Goal: Check status: Check status

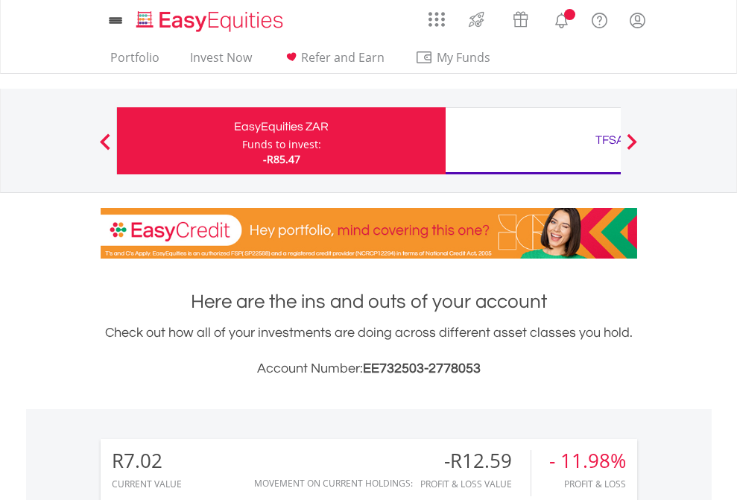
scroll to position [143, 234]
click at [242, 141] on div "Funds to invest:" at bounding box center [281, 144] width 79 height 15
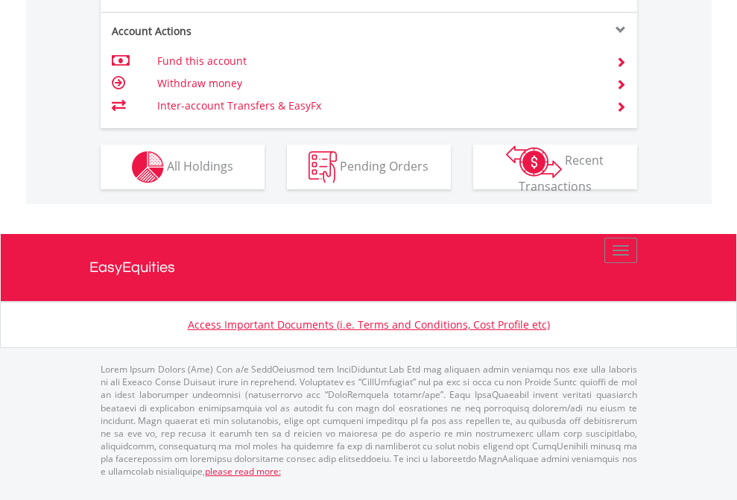
scroll to position [1398, 0]
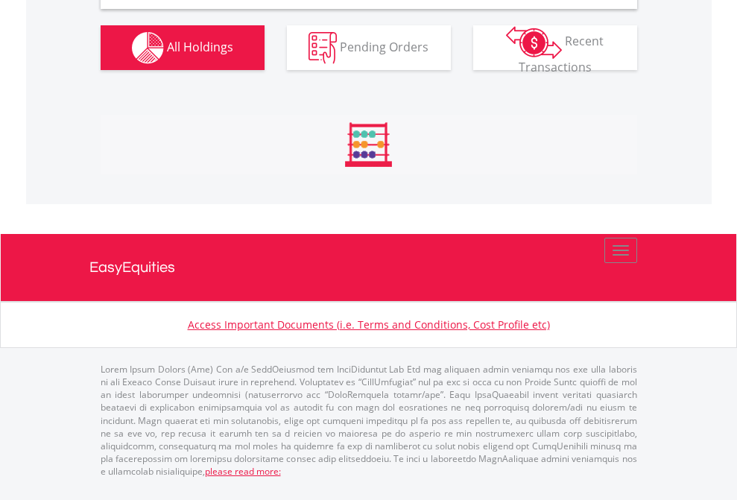
scroll to position [1440, 0]
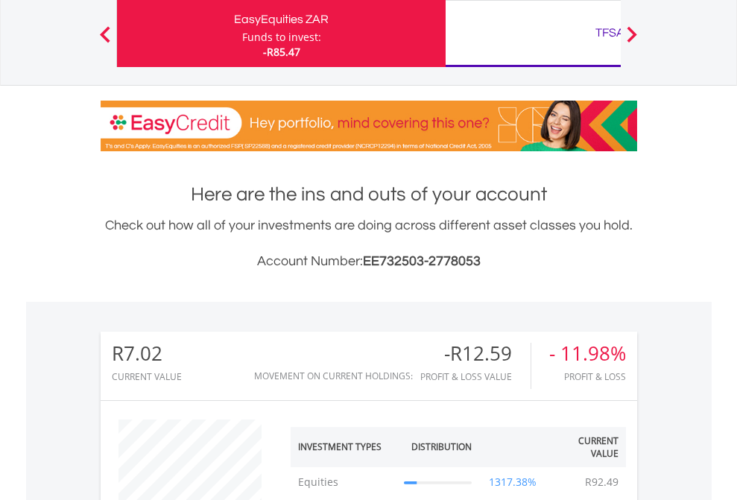
scroll to position [143, 234]
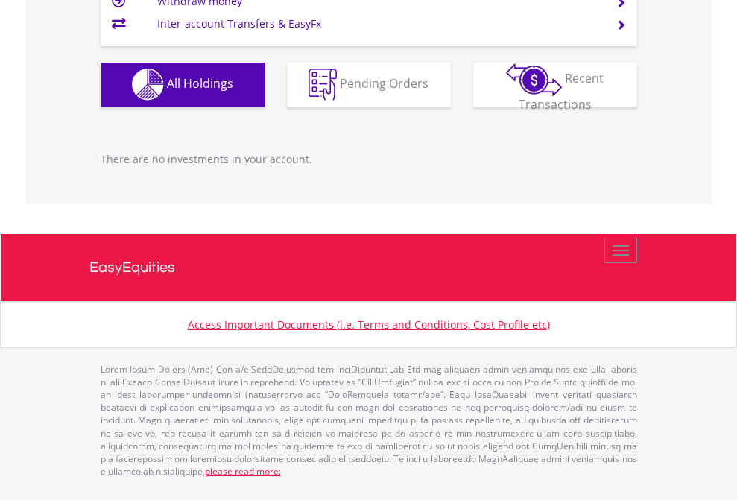
scroll to position [143, 234]
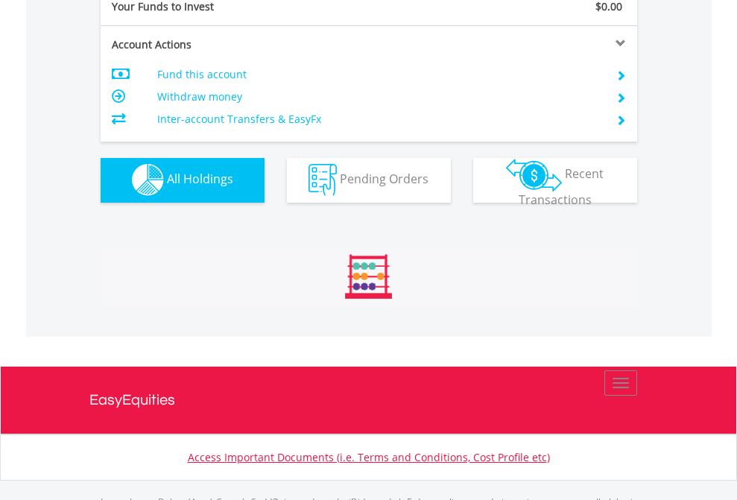
scroll to position [1475, 0]
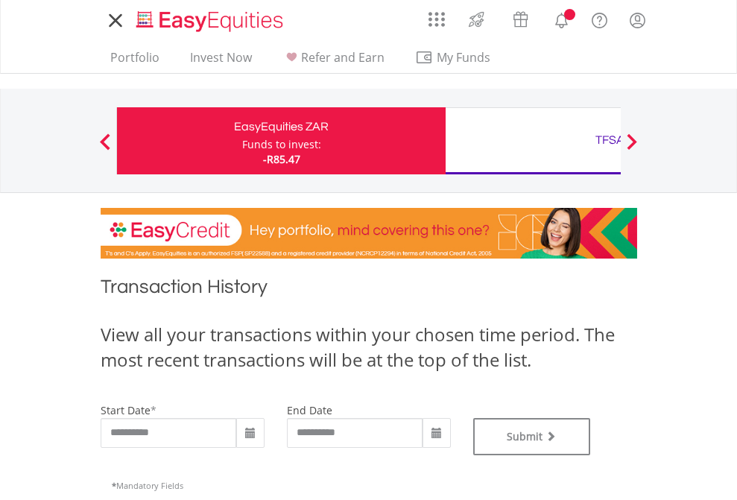
type input "**********"
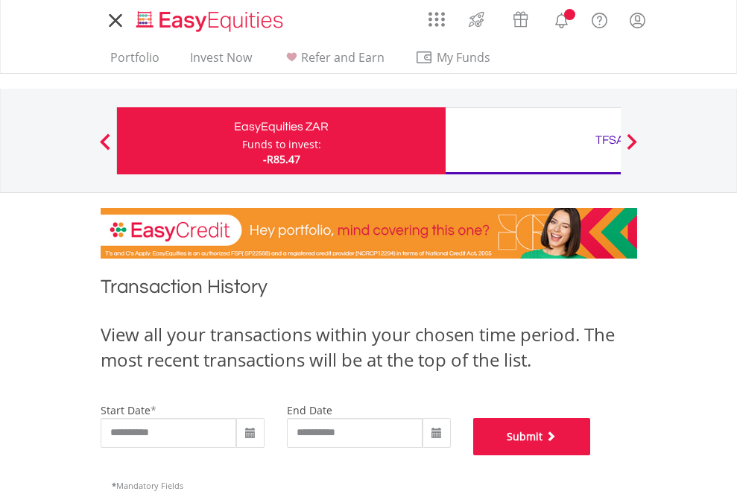
click at [591, 455] on button "Submit" at bounding box center [532, 436] width 118 height 37
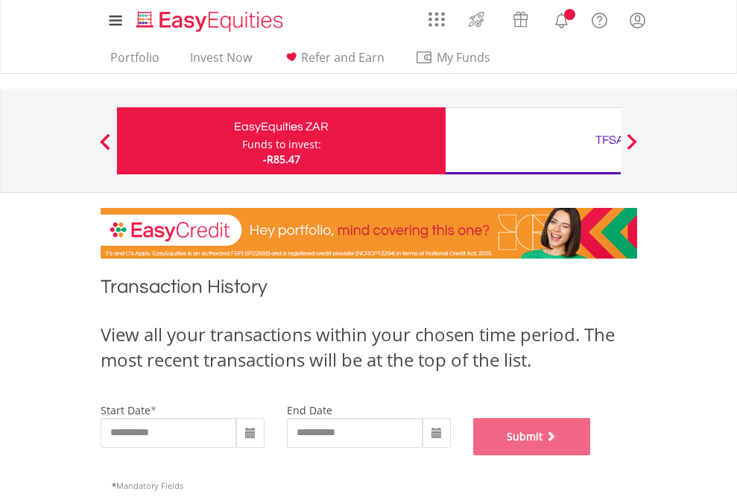
scroll to position [604, 0]
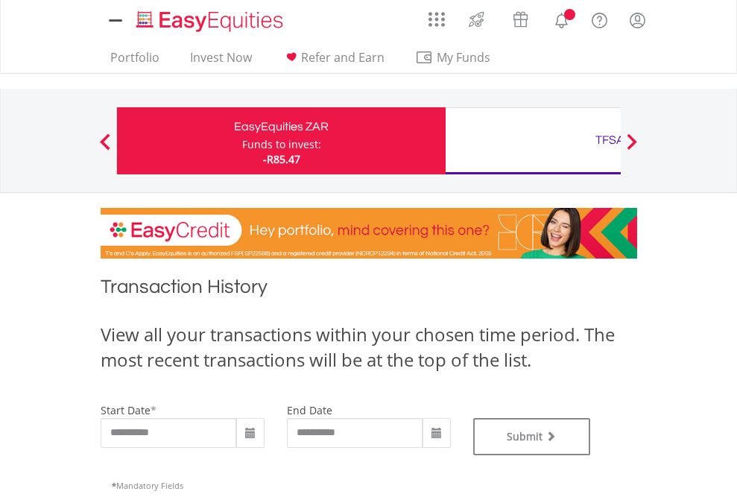
click at [533, 141] on div "TFSA" at bounding box center [609, 140] width 311 height 21
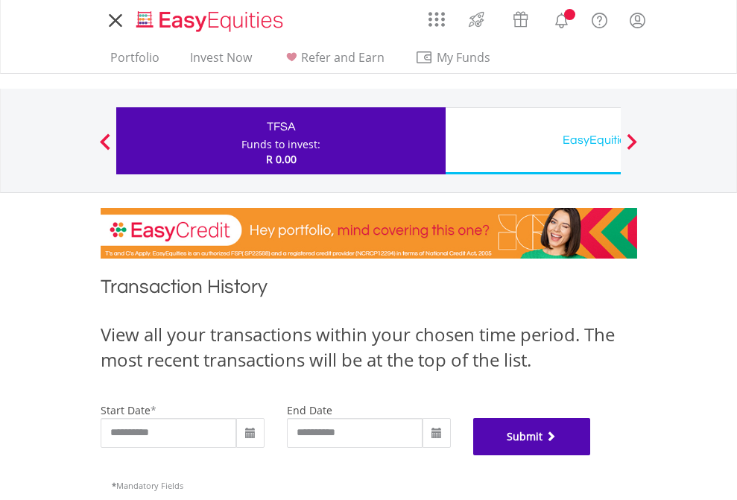
click at [591, 455] on button "Submit" at bounding box center [532, 436] width 118 height 37
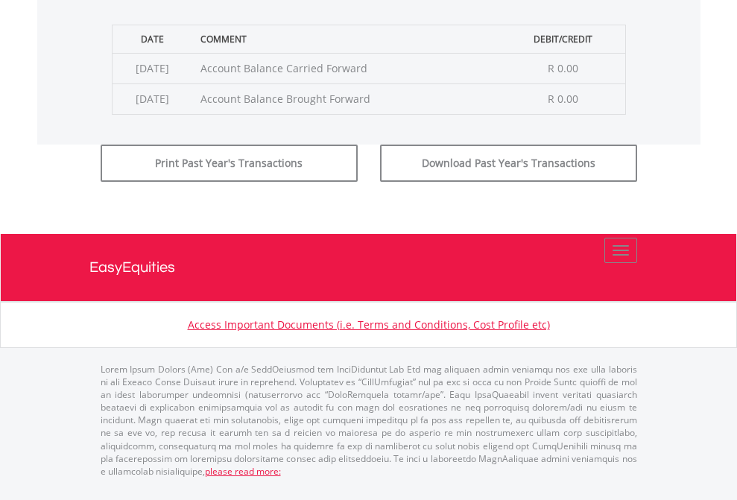
scroll to position [604, 0]
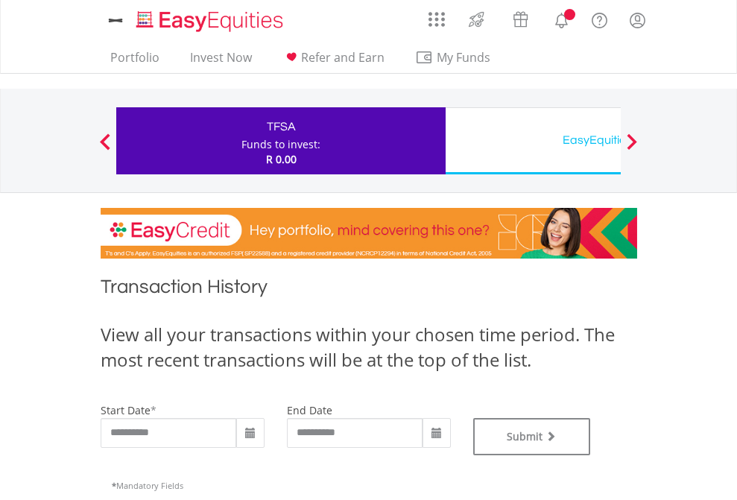
click at [533, 141] on div "EasyEquities USD" at bounding box center [609, 140] width 311 height 21
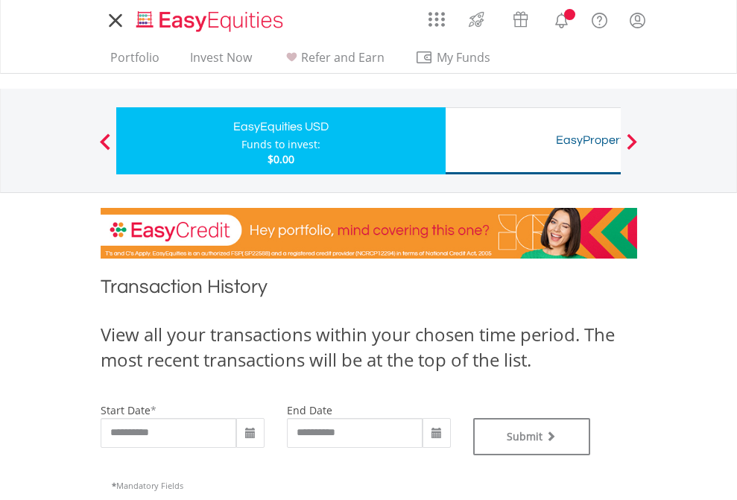
type input "**********"
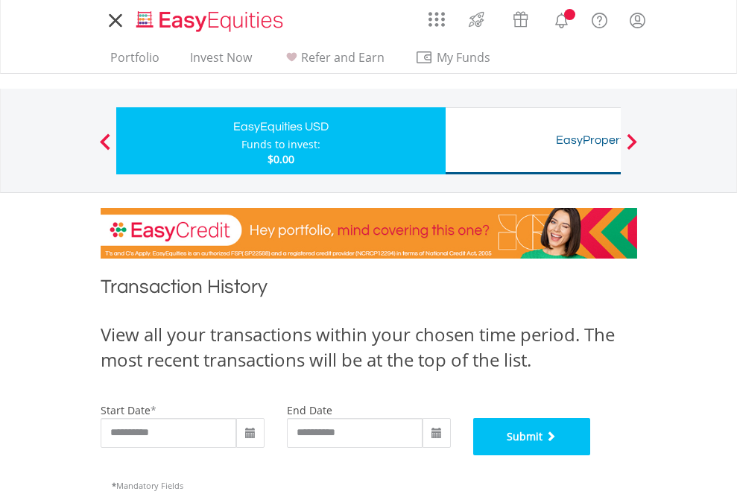
click at [591, 455] on button "Submit" at bounding box center [532, 436] width 118 height 37
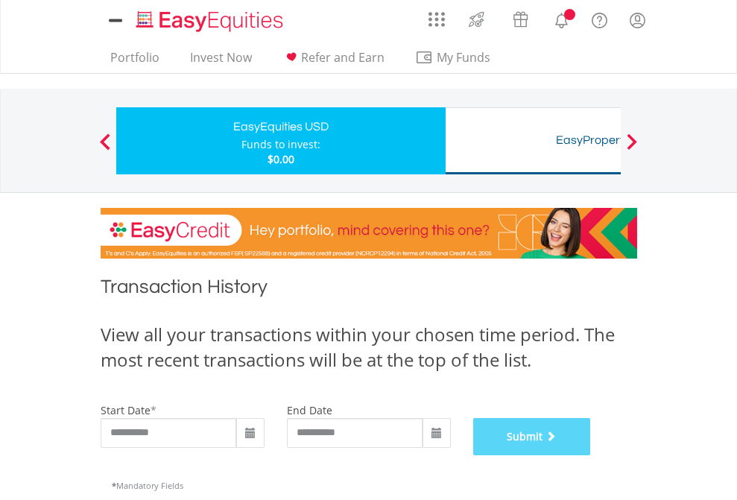
scroll to position [604, 0]
